Goal: Task Accomplishment & Management: Use online tool/utility

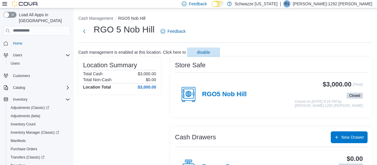
scroll to position [49, 0]
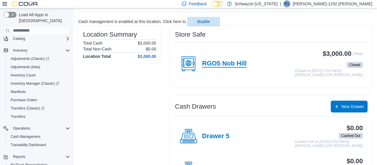
click at [215, 65] on h4 "RGO5 Nob Hill" at bounding box center [224, 64] width 44 height 8
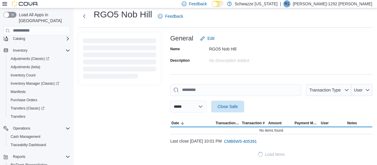
scroll to position [15, 0]
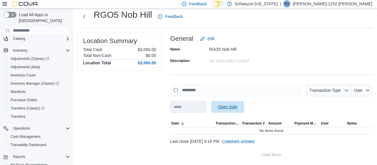
click at [238, 105] on span "Open Safe" at bounding box center [228, 107] width 20 height 6
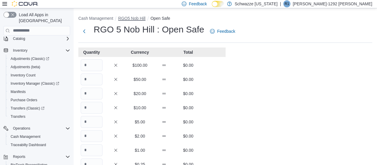
click at [128, 19] on button "RGO5 Nob Hill" at bounding box center [131, 18] width 27 height 5
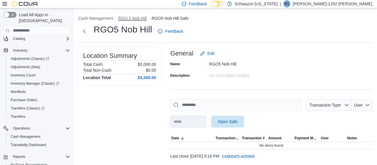
click at [123, 17] on button "RGO 5 Nob Hill" at bounding box center [132, 18] width 28 height 5
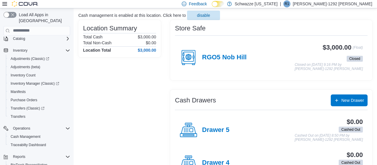
scroll to position [31, 0]
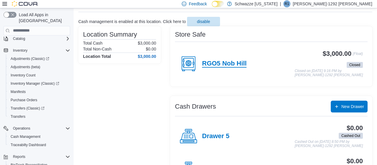
click at [222, 60] on h4 "RGO5 Nob Hill" at bounding box center [224, 64] width 44 height 8
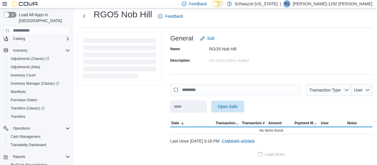
scroll to position [15, 0]
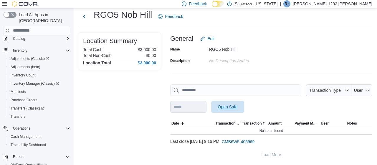
click at [235, 105] on span "Open Safe" at bounding box center [228, 107] width 20 height 6
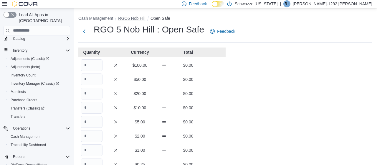
click at [141, 20] on ol "Cash Management RGO5 Nob Hill Open Safe" at bounding box center [225, 18] width 294 height 7
click at [142, 19] on button "RGO5 Nob Hill" at bounding box center [131, 18] width 27 height 5
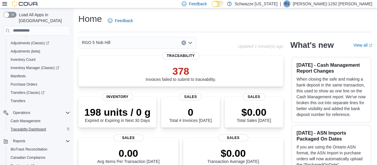
scroll to position [81, 0]
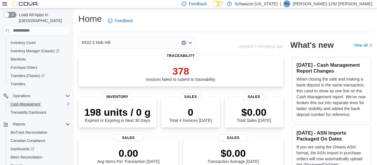
click at [39, 102] on span "Cash Management" at bounding box center [26, 104] width 30 height 5
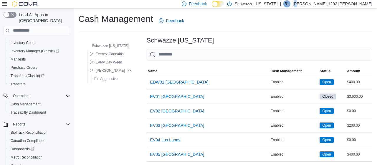
click at [334, 4] on p "[PERSON_NAME]-1292 [PERSON_NAME]" at bounding box center [333, 3] width 80 height 7
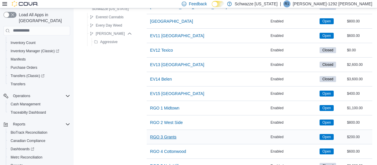
scroll to position [214, 0]
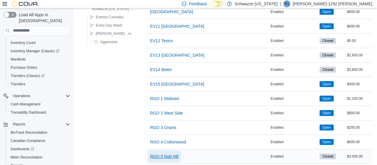
click at [166, 153] on span "RGO 5 Nob Hill" at bounding box center [164, 156] width 28 height 6
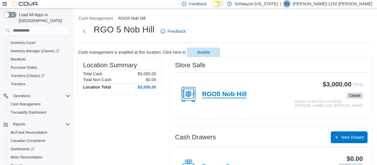
click at [222, 97] on h4 "RGO5 Nob Hill" at bounding box center [224, 94] width 44 height 8
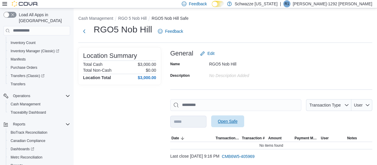
click at [230, 125] on span "Open Safe" at bounding box center [228, 121] width 26 height 12
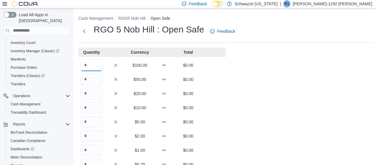
click at [91, 66] on input "Quantity" at bounding box center [92, 65] width 22 height 12
type input "**"
click at [143, 19] on button "RGO5 Nob Hill" at bounding box center [131, 18] width 27 height 5
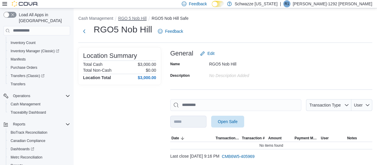
click at [134, 16] on button "RGO 5 Nob Hill" at bounding box center [132, 18] width 28 height 5
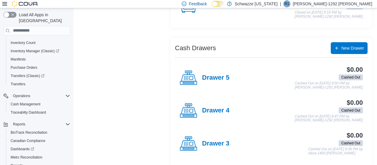
scroll to position [11, 0]
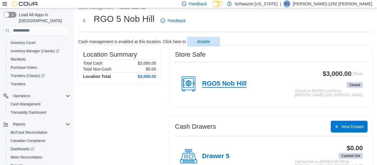
click at [224, 83] on h4 "RGO5 Nob Hill" at bounding box center [224, 84] width 44 height 8
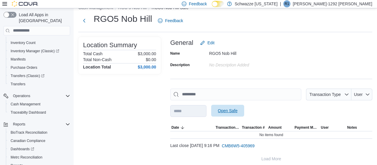
click at [229, 107] on span "Open Safe" at bounding box center [228, 111] width 26 height 12
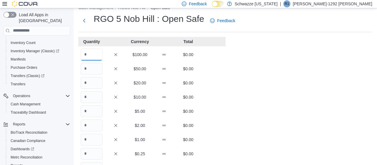
drag, startPoint x: 84, startPoint y: 56, endPoint x: 84, endPoint y: 45, distance: 10.6
click at [87, 54] on input "Quantity" at bounding box center [92, 55] width 22 height 12
type input "**"
click at [243, 107] on div "Cash Management RGO5 Nob Hill Open Safe RGO 5 Nob Hill : Open Safe Feedback Qua…" at bounding box center [225, 151] width 303 height 307
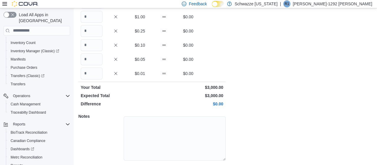
scroll to position [150, 0]
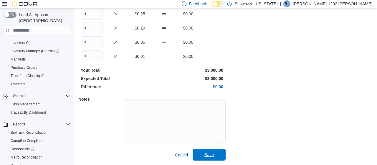
click at [214, 153] on span "Save" at bounding box center [209, 154] width 26 height 12
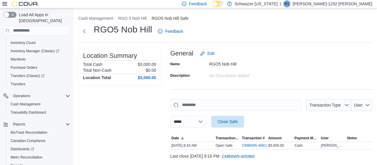
click at [133, 21] on ol "Cash Management RGO 5 Nob Hill RGO5 Nob Hill Safe" at bounding box center [225, 18] width 294 height 7
click at [138, 16] on button "RGO 5 Nob Hill" at bounding box center [132, 18] width 28 height 5
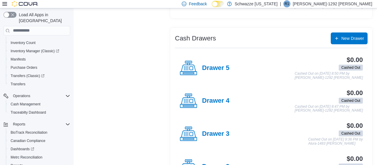
scroll to position [191, 0]
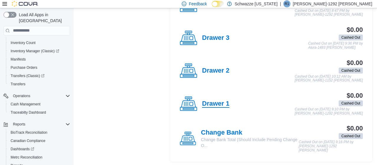
click at [212, 103] on h4 "Drawer 1" at bounding box center [215, 104] width 27 height 8
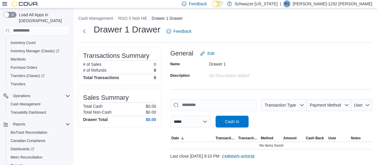
click at [344, 2] on p "[PERSON_NAME]-1292 [PERSON_NAME]" at bounding box center [333, 3] width 80 height 7
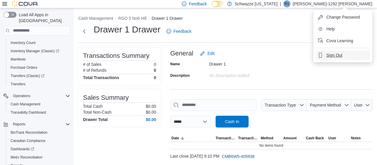
click at [330, 56] on span "Sign Out" at bounding box center [334, 55] width 16 height 6
